Goal: Task Accomplishment & Management: Manage account settings

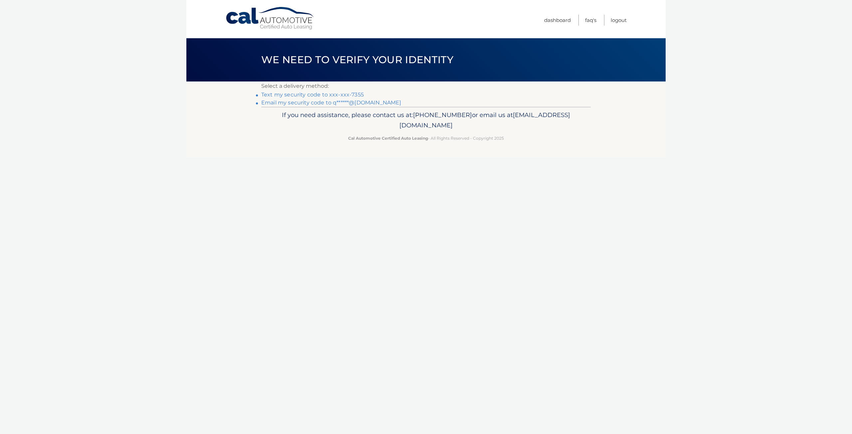
click at [356, 104] on link "Email my security code to q******@[DOMAIN_NAME]" at bounding box center [331, 102] width 140 height 6
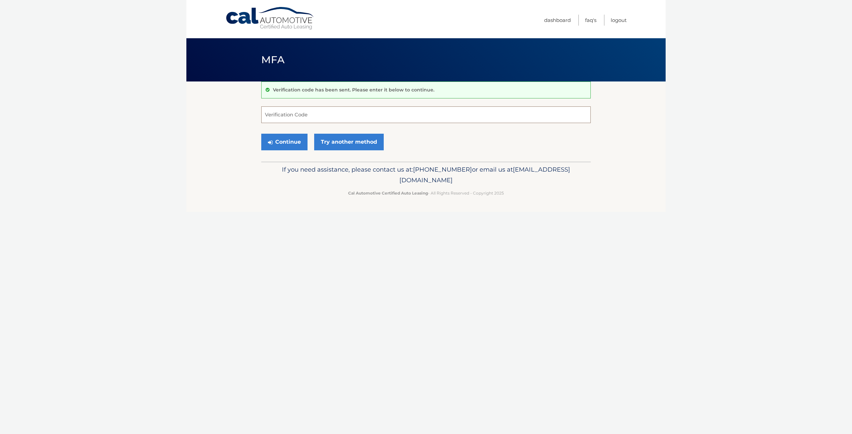
click at [355, 113] on input "Verification Code" at bounding box center [425, 114] width 329 height 17
type input "779050"
click at [261, 134] on button "Continue" at bounding box center [284, 142] width 46 height 17
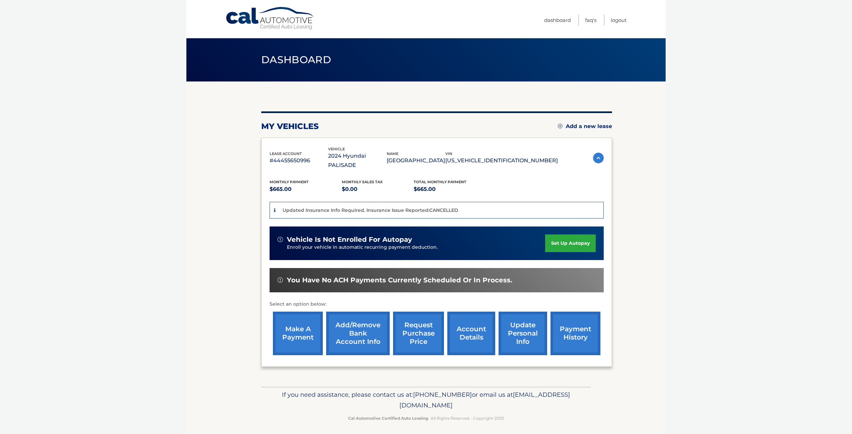
click at [306, 330] on link "make a payment" at bounding box center [298, 334] width 50 height 44
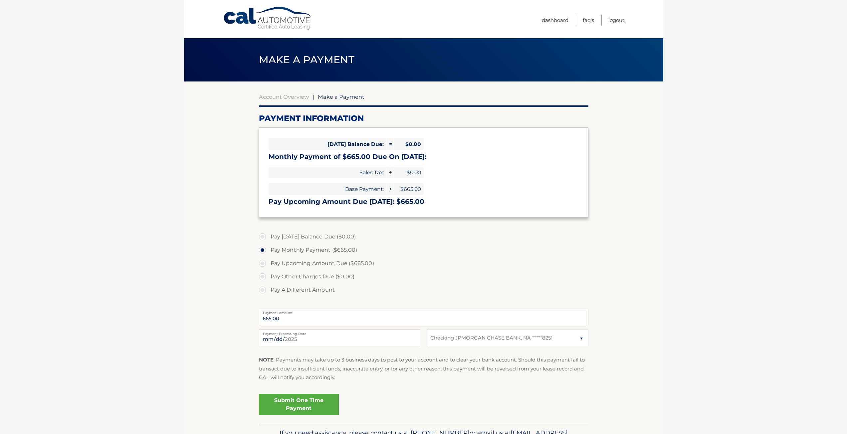
select select "MjQ3OTlhOGUtMjZhMS00MGUzLTlhM2ItZmFkZGQyOWJiM2Mz"
